Goal: Task Accomplishment & Management: Complete application form

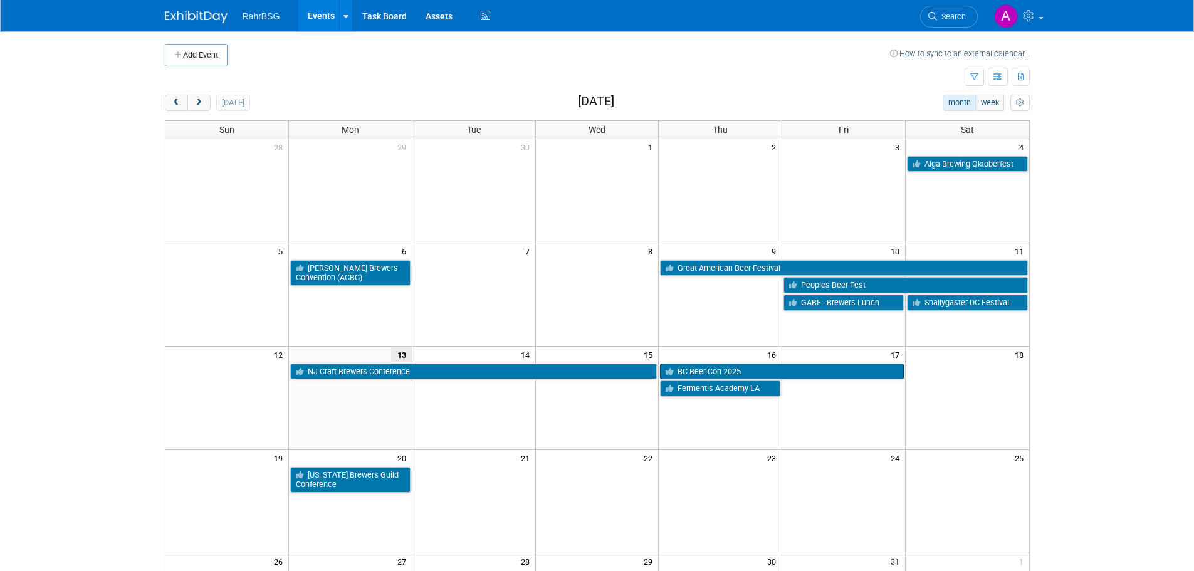
drag, startPoint x: 736, startPoint y: 384, endPoint x: 733, endPoint y: 375, distance: 8.5
click at [733, 345] on link "BC Beer Con 2025" at bounding box center [782, 372] width 244 height 16
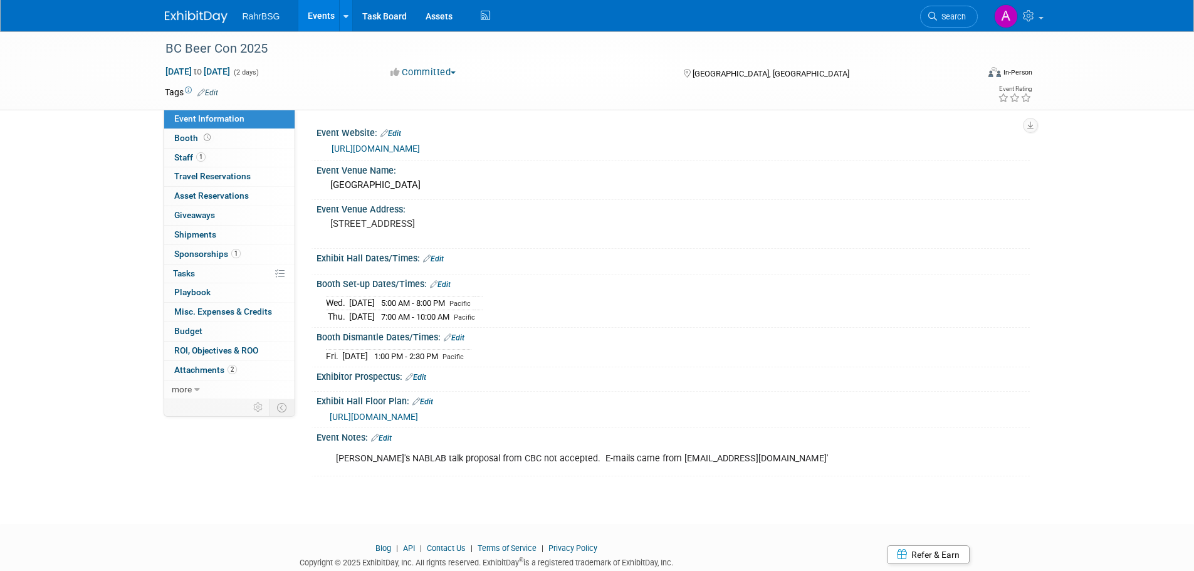
click at [406, 147] on link "[URL][DOMAIN_NAME]" at bounding box center [376, 149] width 88 height 10
click at [182, 157] on span "Staff 1" at bounding box center [189, 157] width 31 height 10
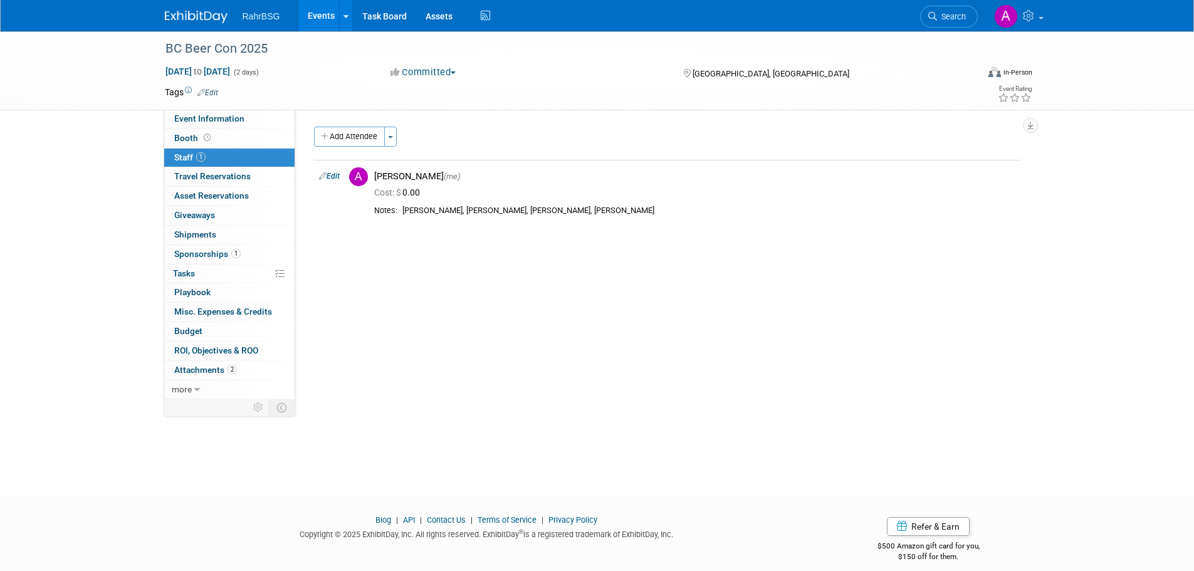
click at [202, 15] on img at bounding box center [196, 17] width 63 height 13
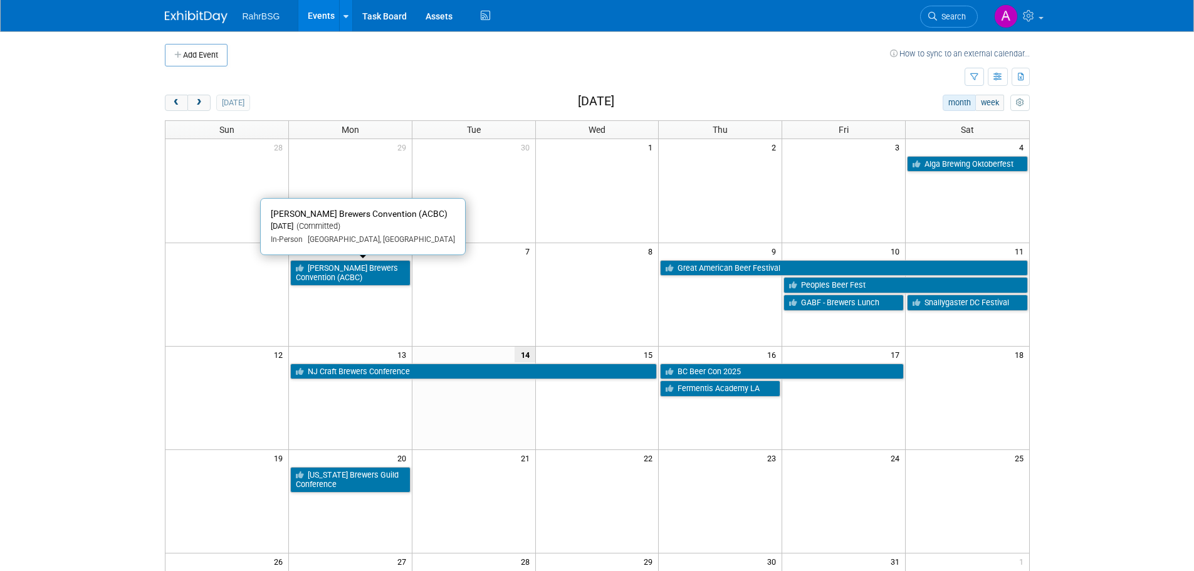
click at [332, 280] on link "Alberta Craft Brewers Convention (ACBC)" at bounding box center [350, 273] width 120 height 26
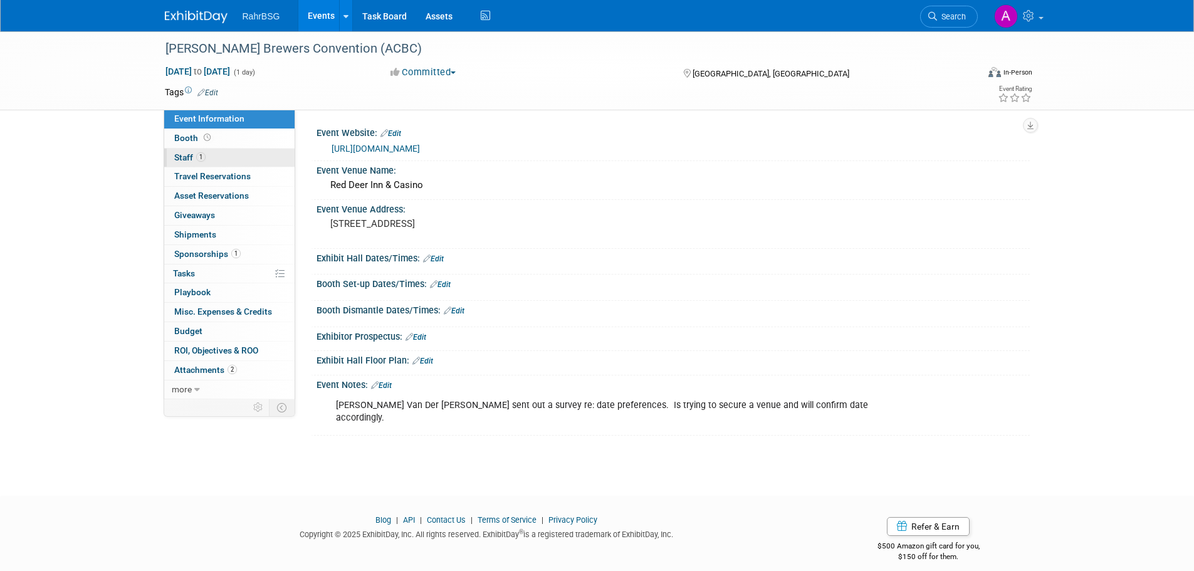
click at [201, 159] on span "1" at bounding box center [200, 156] width 9 height 9
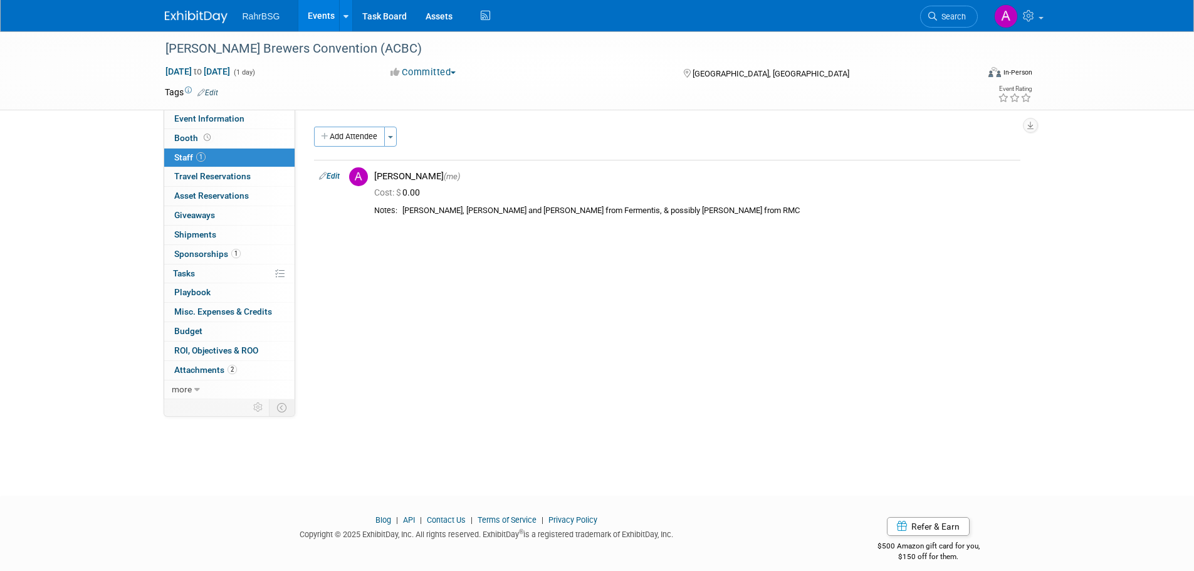
click at [187, 18] on img at bounding box center [196, 17] width 63 height 13
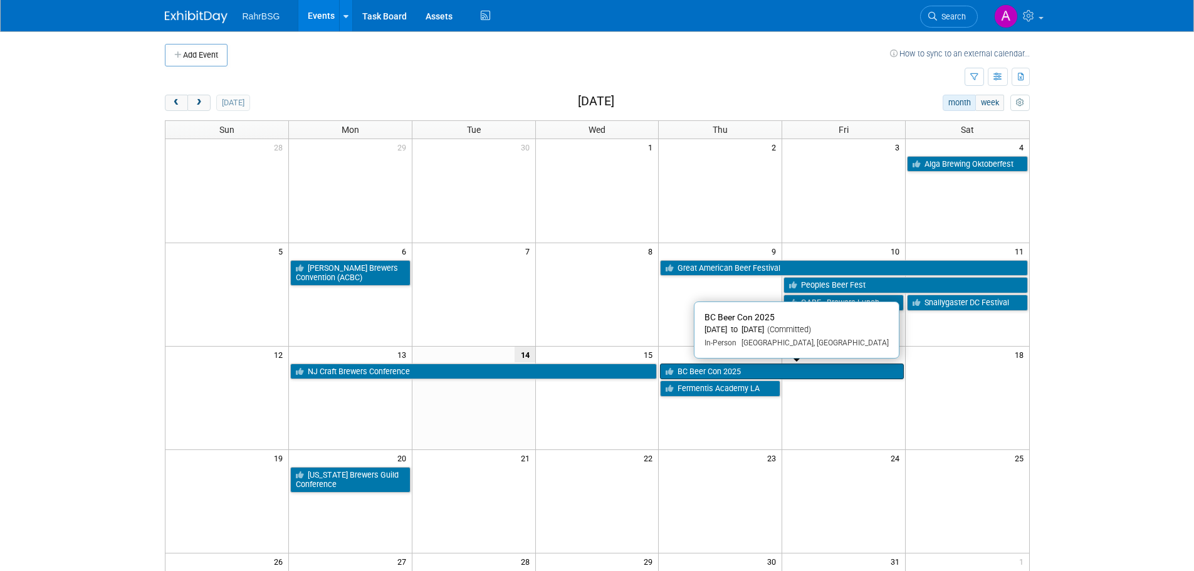
click at [691, 370] on link "BC Beer Con 2025" at bounding box center [782, 372] width 244 height 16
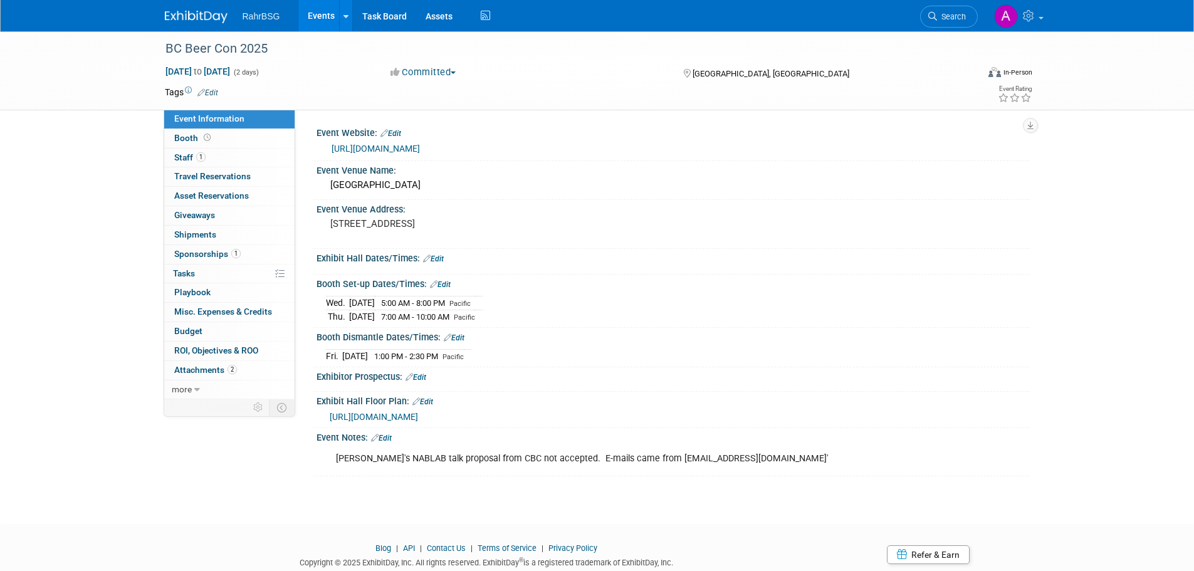
click at [202, 6] on link at bounding box center [204, 11] width 78 height 10
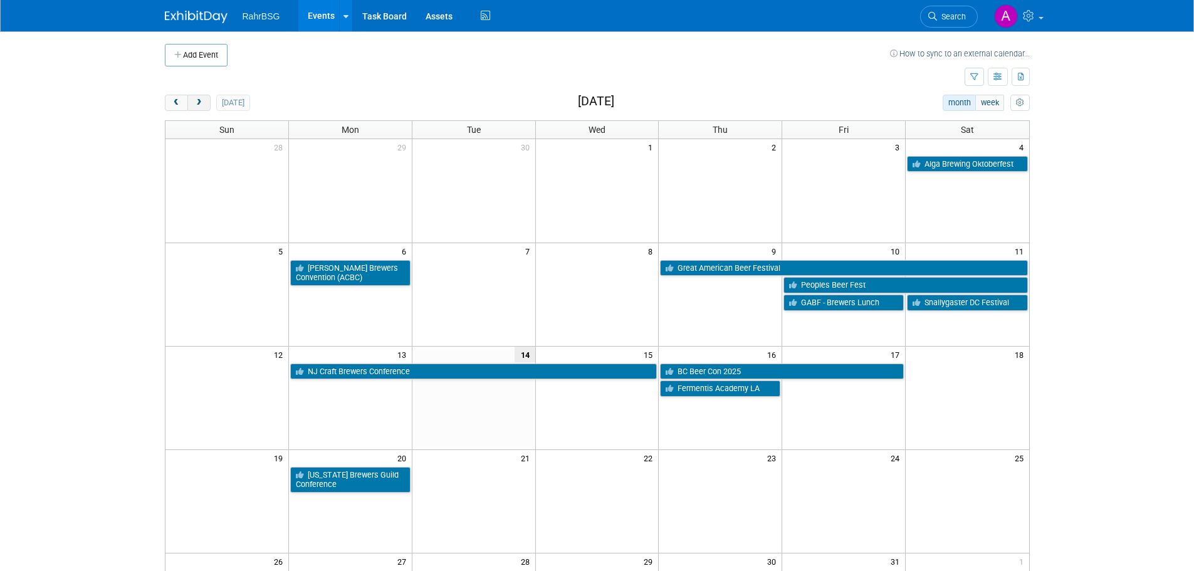
click at [198, 100] on span "next" at bounding box center [198, 103] width 9 height 8
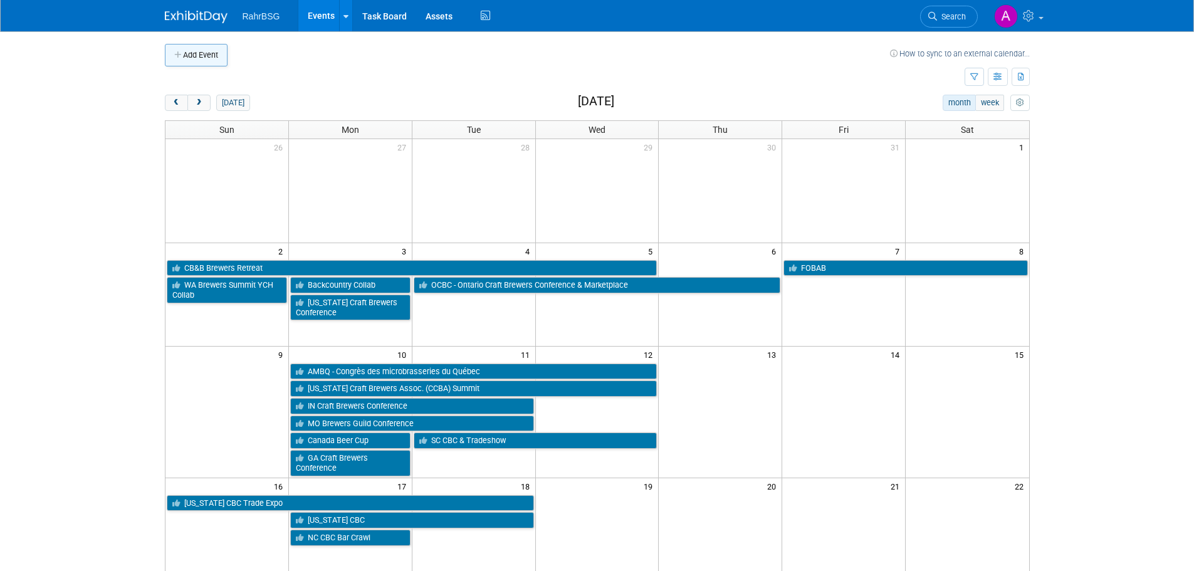
click at [194, 60] on button "Add Event" at bounding box center [196, 55] width 63 height 23
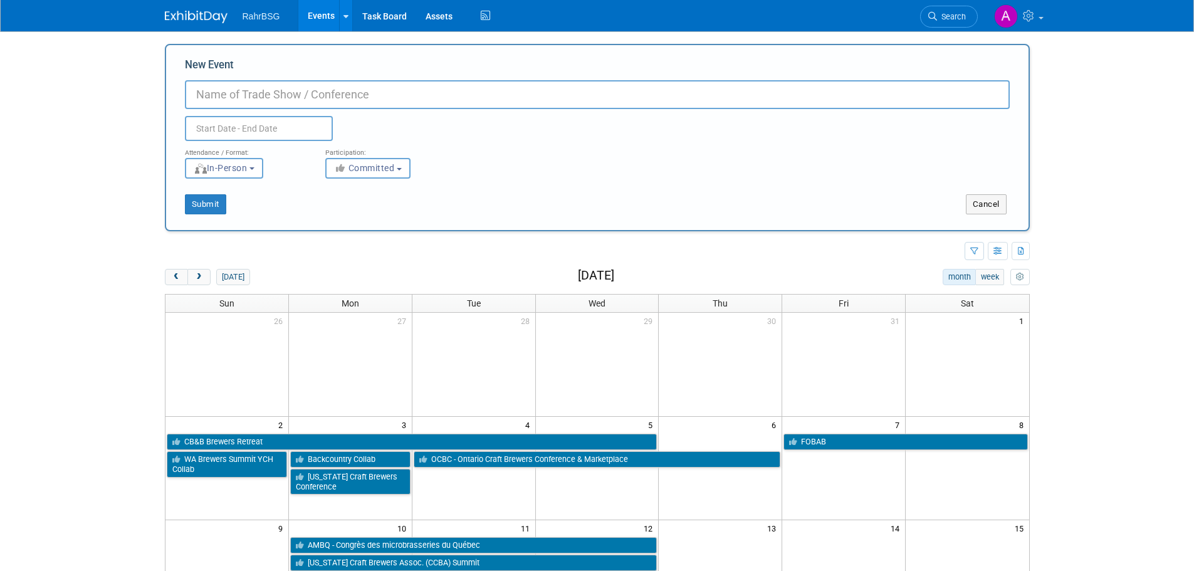
click at [233, 101] on input "New Event" at bounding box center [597, 94] width 825 height 29
paste input "[US_STATE] Brewers Guild Summit"
type input "[US_STATE] Brewers Guild Summit"
click at [243, 128] on input "text" at bounding box center [259, 128] width 148 height 25
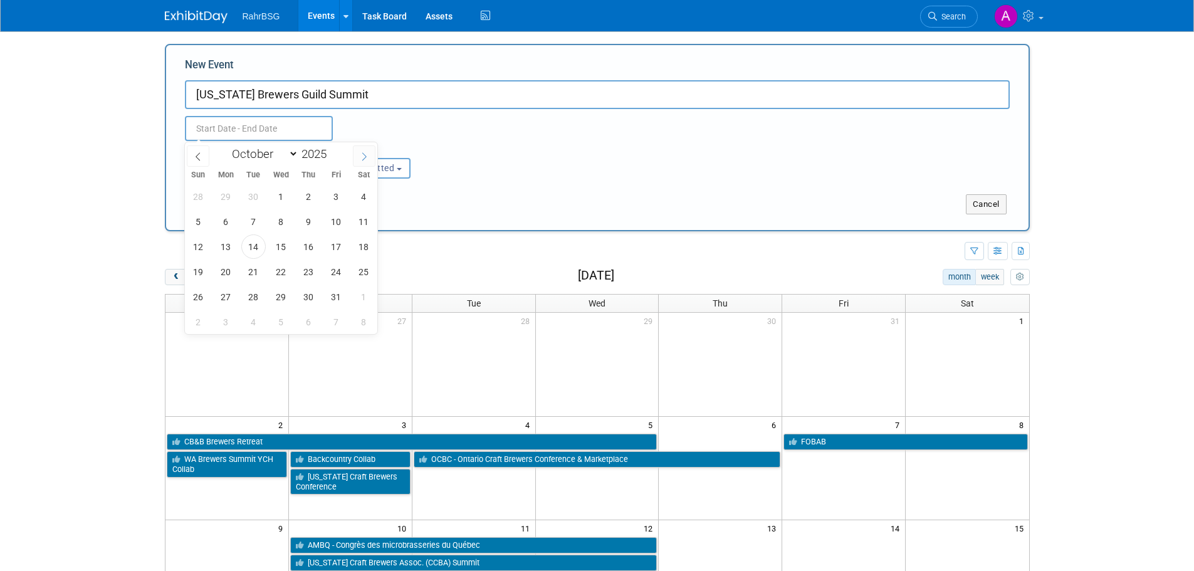
click at [357, 157] on span at bounding box center [364, 155] width 23 height 21
select select "10"
click at [197, 225] on span "2" at bounding box center [198, 221] width 24 height 24
click at [223, 223] on span "3" at bounding box center [226, 221] width 24 height 24
type input "[DATE] to [DATE]"
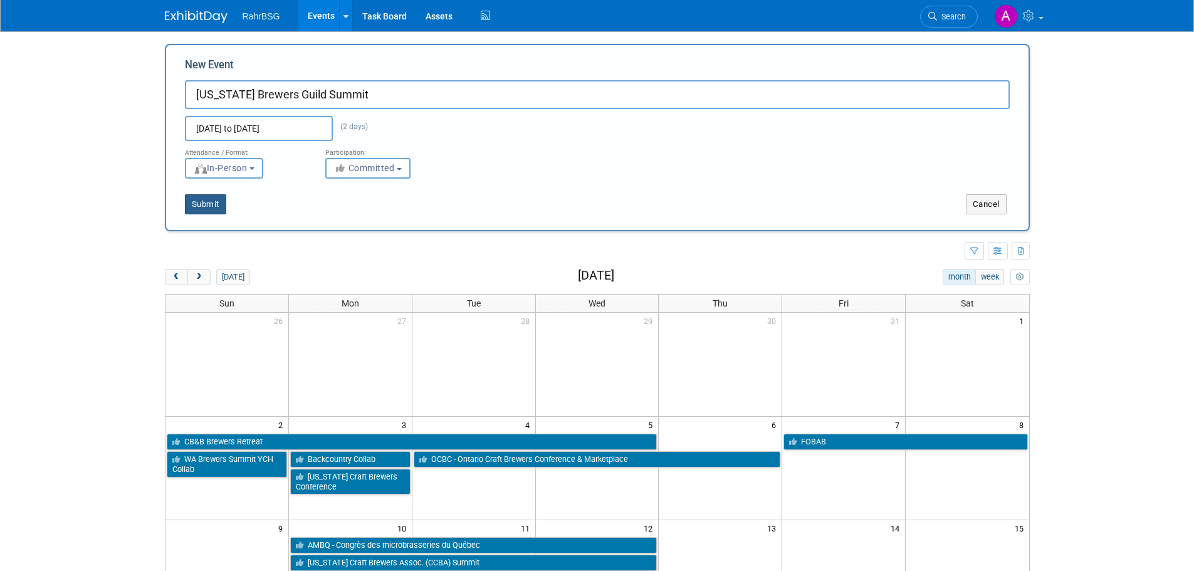
click at [202, 206] on button "Submit" at bounding box center [205, 204] width 41 height 20
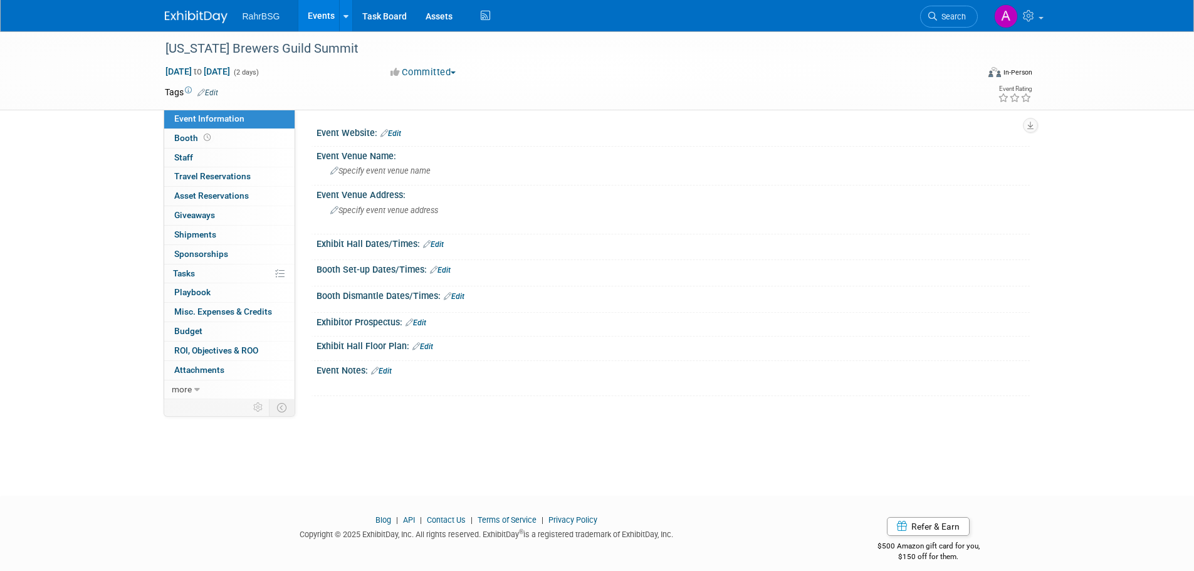
click at [397, 132] on link "Edit" at bounding box center [390, 133] width 21 height 9
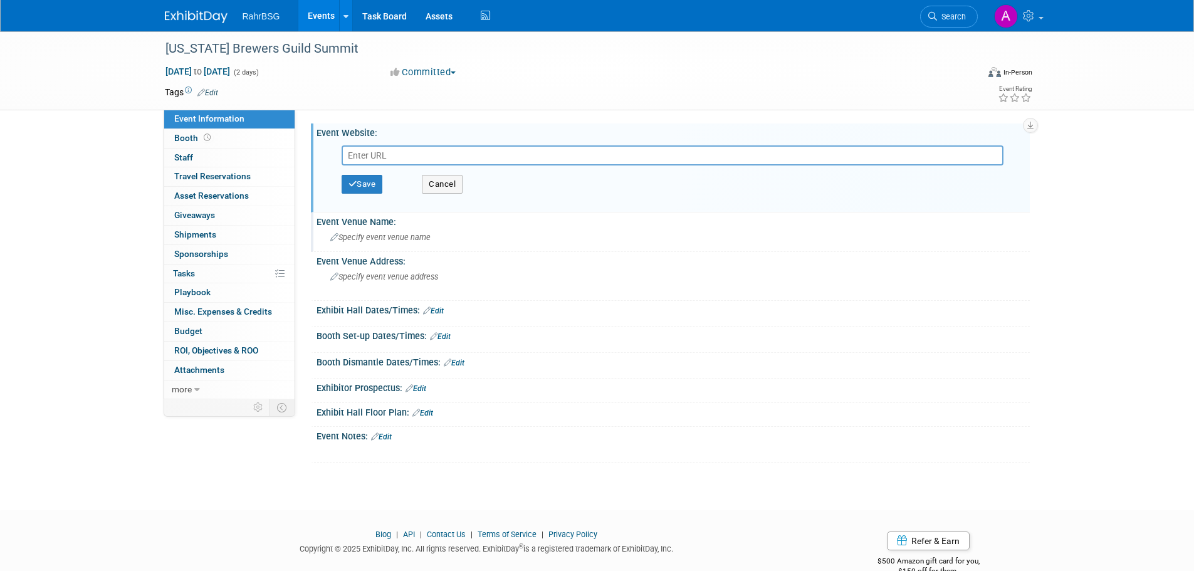
click at [395, 241] on span "Specify event venue name" at bounding box center [380, 237] width 100 height 9
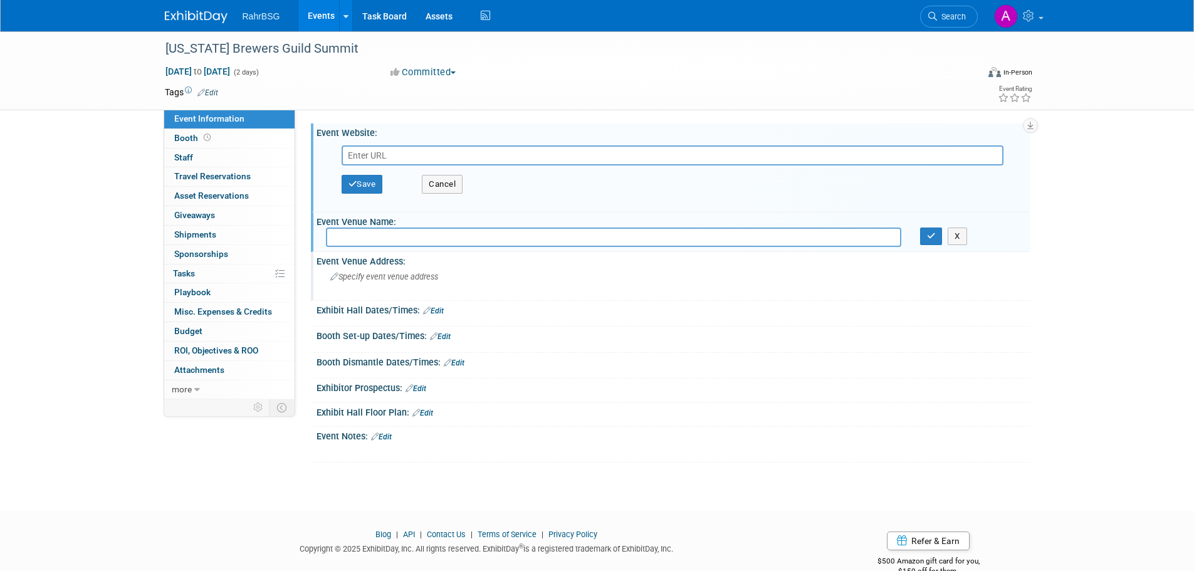
click at [411, 276] on span "Specify event venue address" at bounding box center [384, 276] width 108 height 9
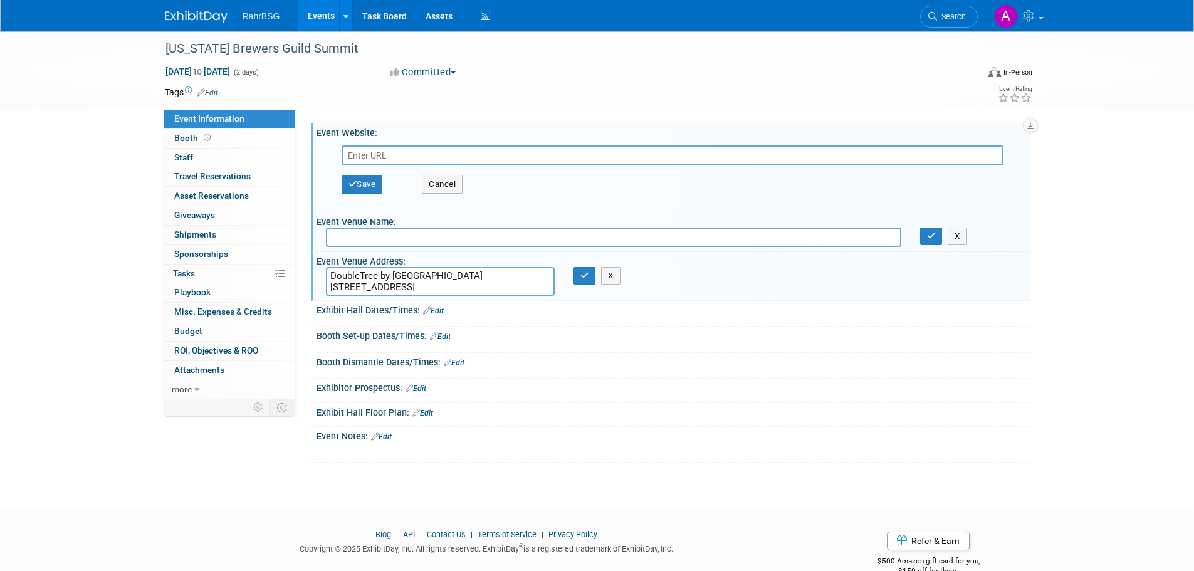
drag, startPoint x: 508, startPoint y: 275, endPoint x: 322, endPoint y: 278, distance: 186.2
click at [322, 278] on div "DoubleTree by [GEOGRAPHIC_DATA] [STREET_ADDRESS]" at bounding box center [441, 281] width 248 height 29
click at [330, 285] on textarea "[STREET_ADDRESS]" at bounding box center [440, 281] width 229 height 29
type textarea "[STREET_ADDRESS]"
click at [341, 241] on input "text" at bounding box center [613, 237] width 575 height 19
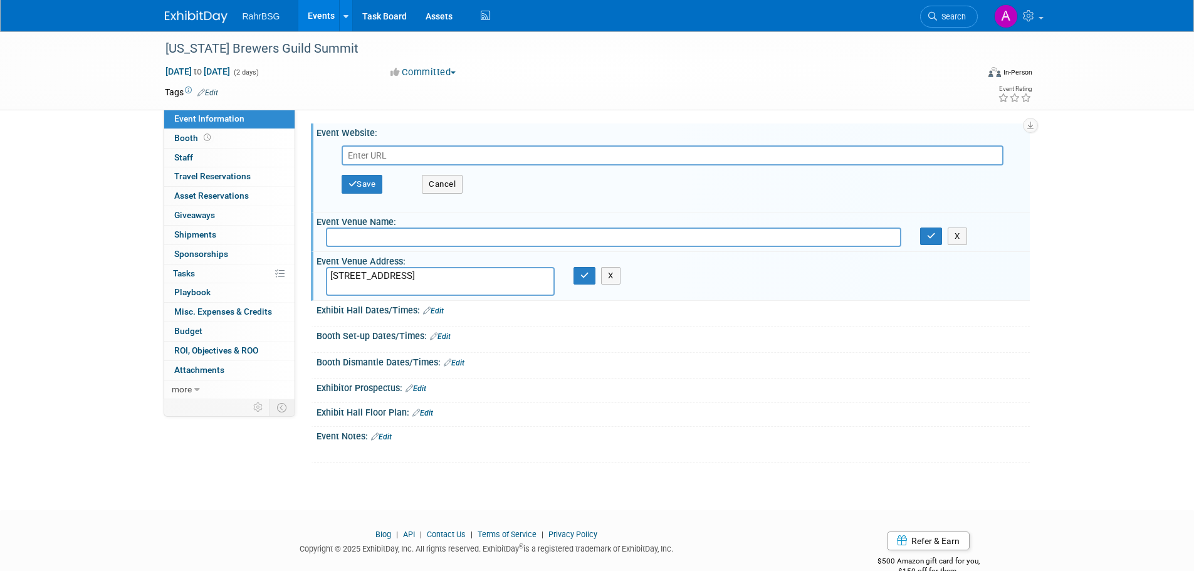
paste input "DoubleTree by [GEOGRAPHIC_DATA]"
type input "DoubleTree by [GEOGRAPHIC_DATA]"
click at [931, 234] on icon "button" at bounding box center [931, 236] width 9 height 8
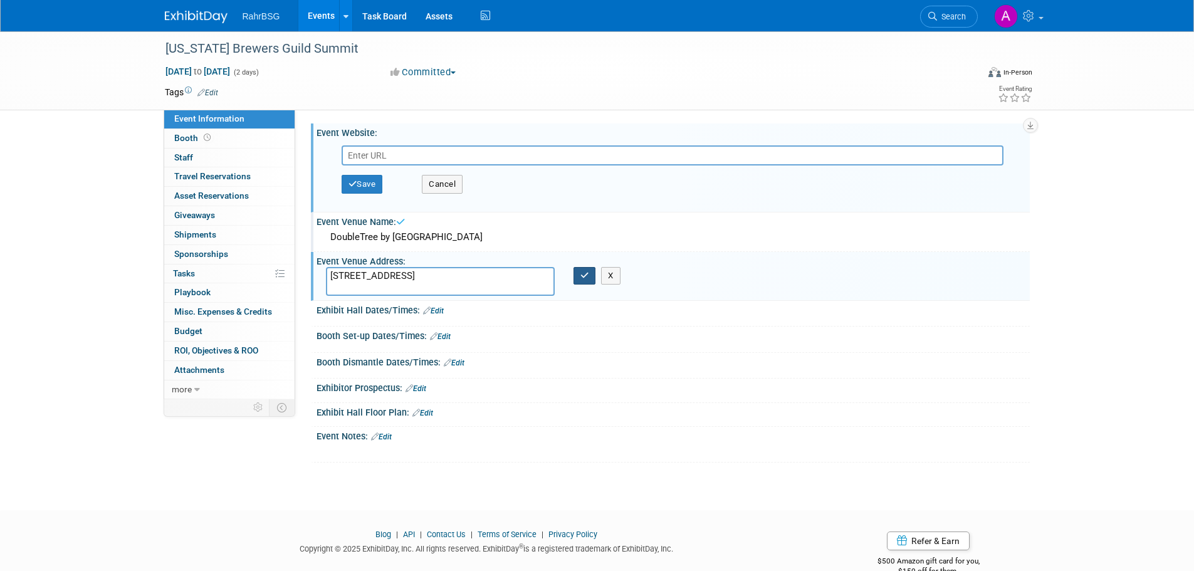
click at [583, 278] on icon "button" at bounding box center [584, 275] width 9 height 8
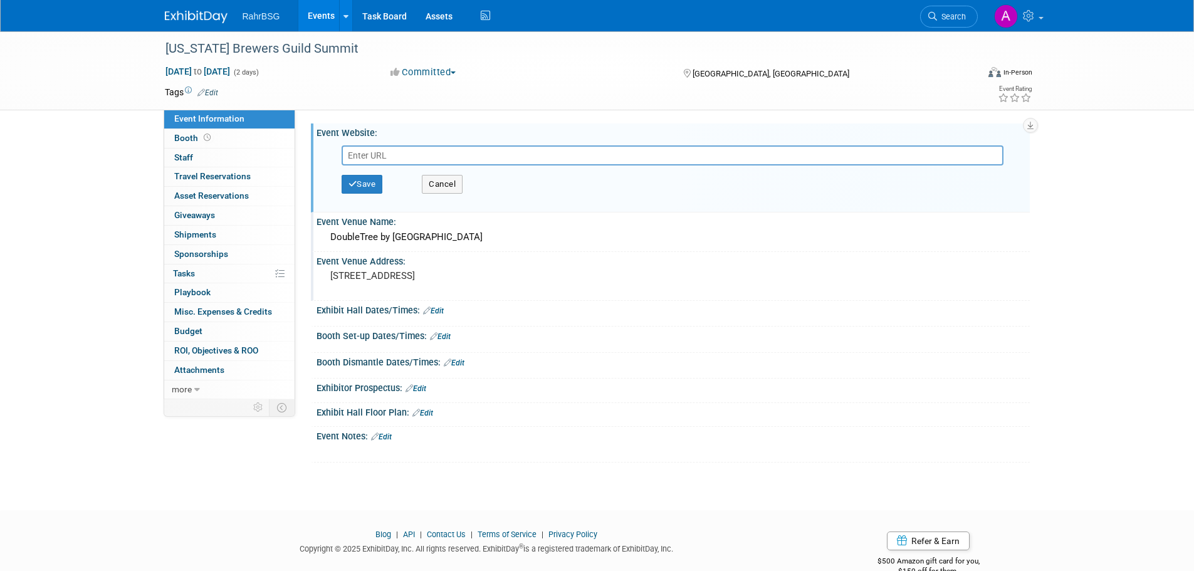
click at [521, 159] on input "text" at bounding box center [673, 155] width 662 height 20
paste input "[URL][DOMAIN_NAME]"
type input "[URL][DOMAIN_NAME]"
click at [372, 186] on button "Save" at bounding box center [362, 184] width 41 height 19
